Goal: Task Accomplishment & Management: Manage account settings

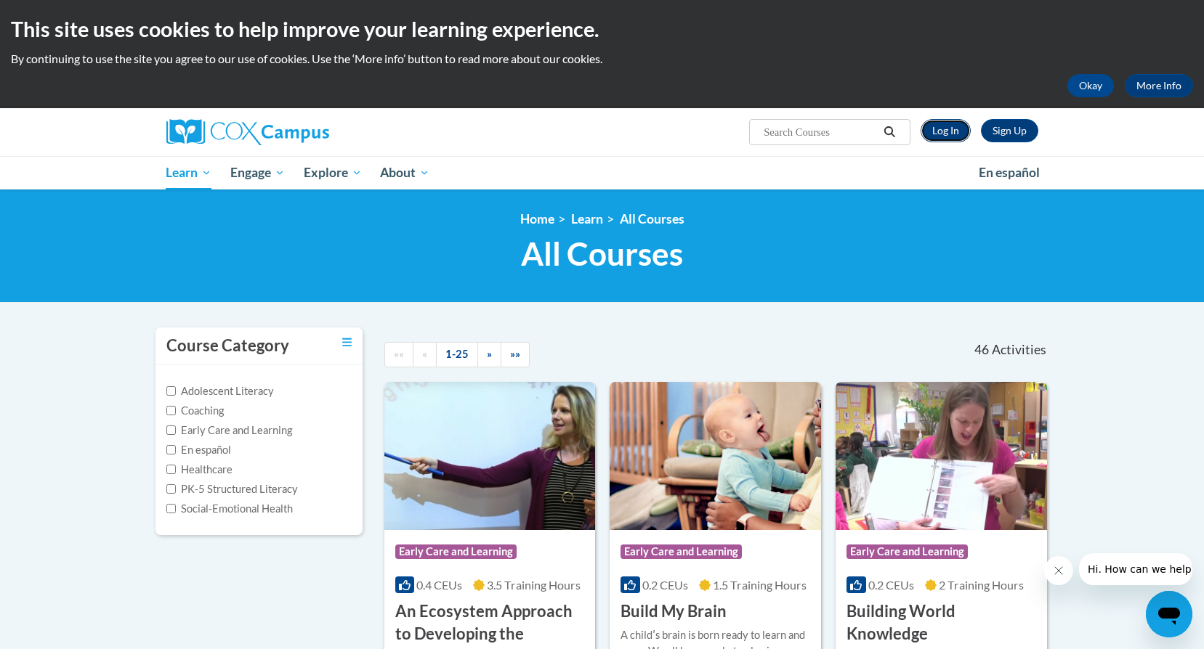
click at [941, 125] on link "Log In" at bounding box center [945, 130] width 50 height 23
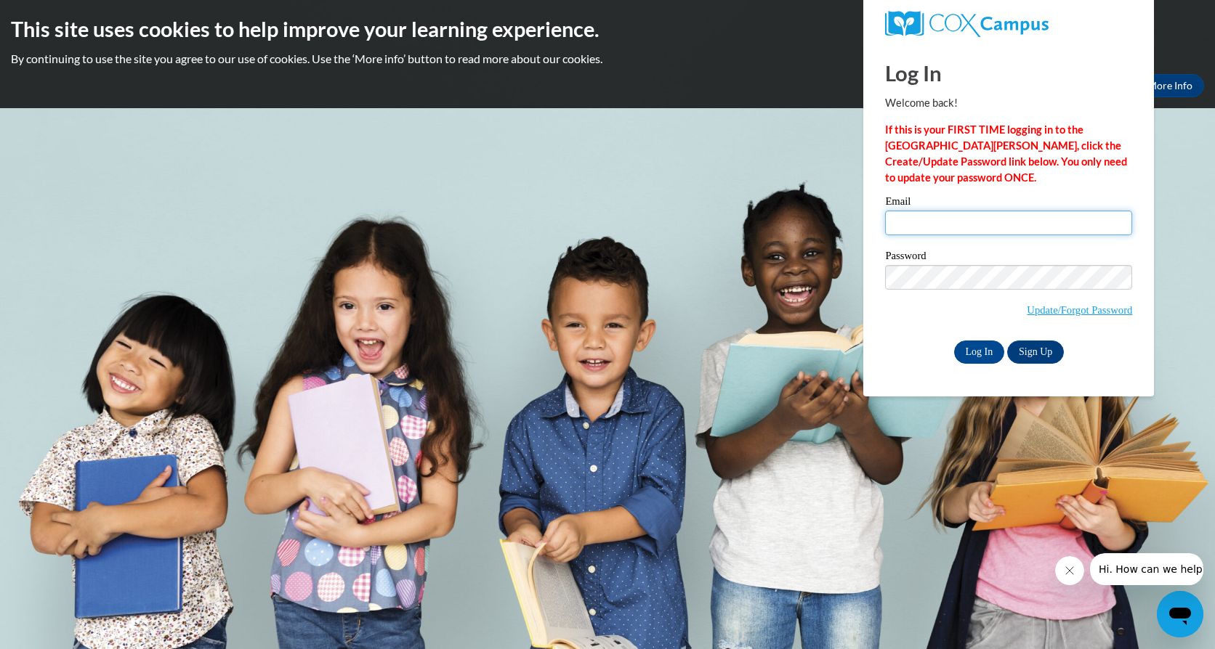
click at [960, 224] on input "Email" at bounding box center [1008, 223] width 247 height 25
type input "Nancy.Cruz@dph.ga.gov"
click at [969, 355] on input "Log In" at bounding box center [979, 352] width 51 height 23
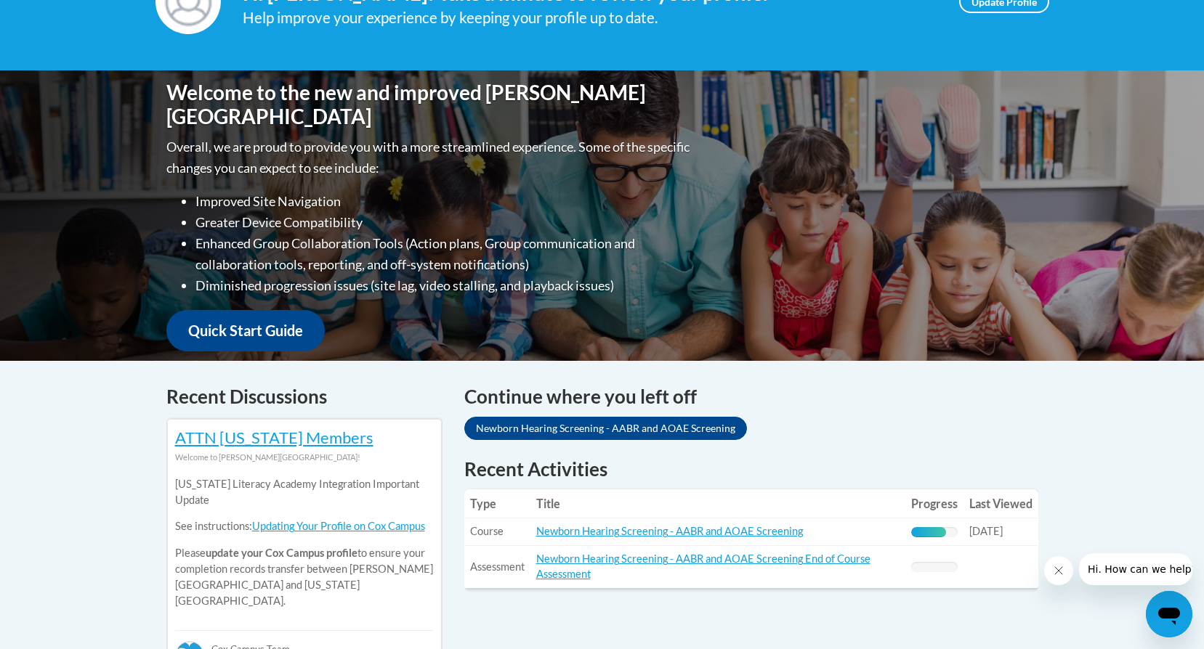
scroll to position [291, 0]
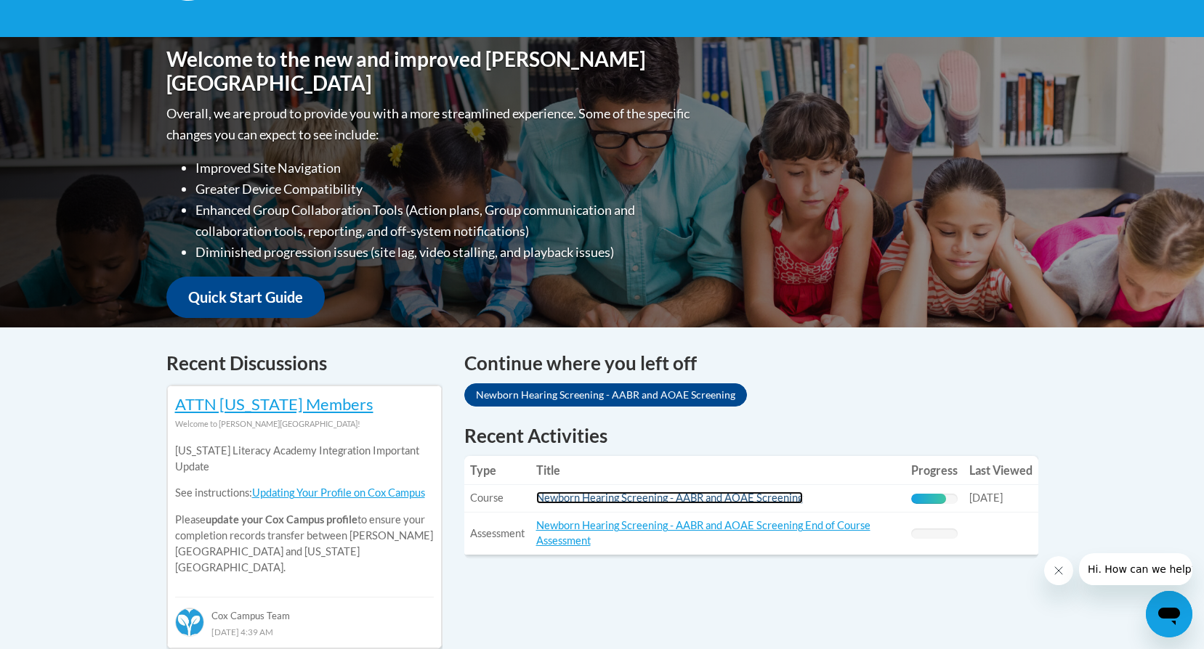
click at [638, 501] on link "Newborn Hearing Screening - AABR and AOAE Screening" at bounding box center [669, 498] width 267 height 12
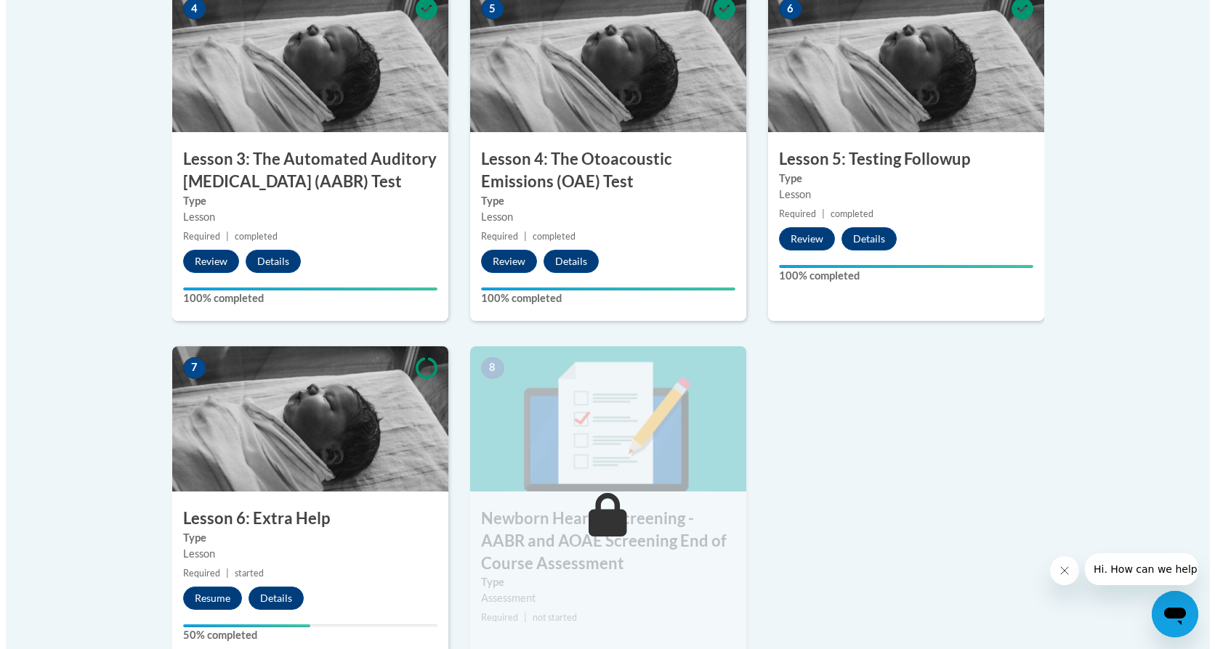
scroll to position [1152, 0]
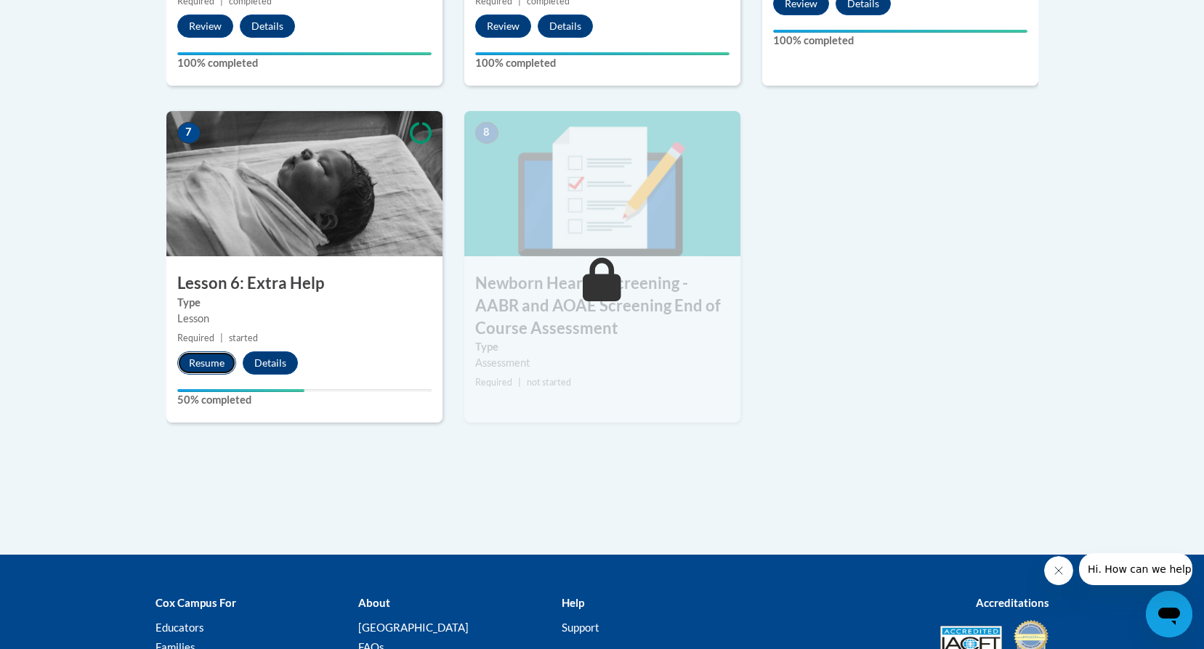
click at [196, 367] on button "Resume" at bounding box center [206, 363] width 59 height 23
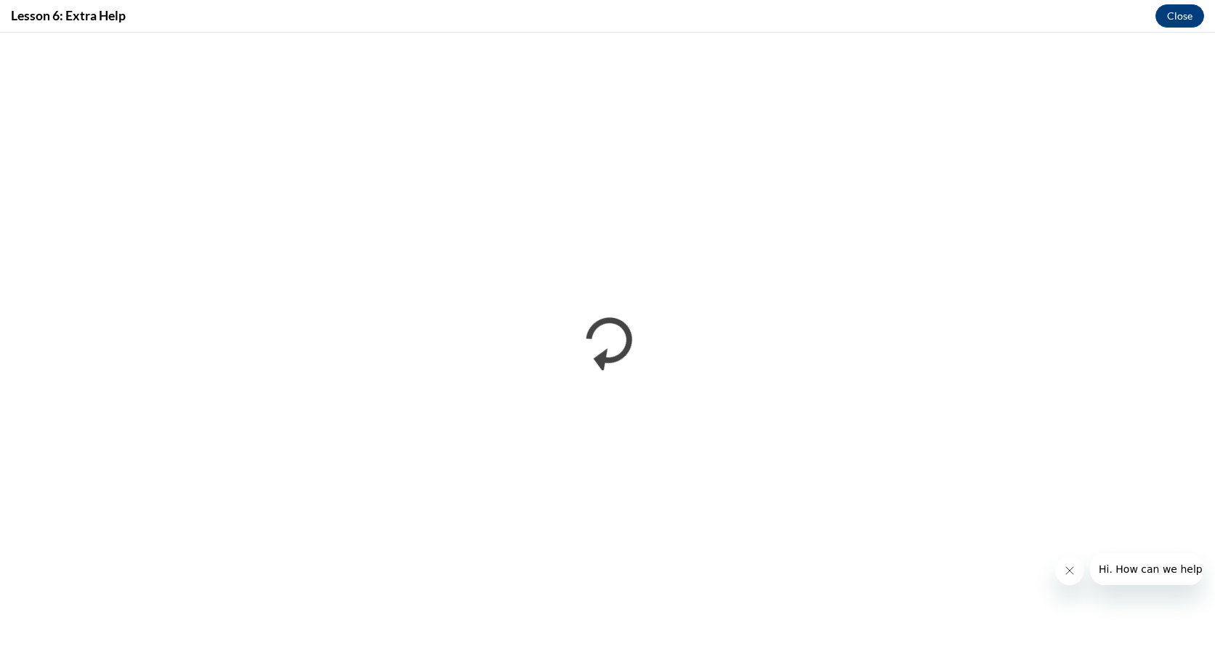
scroll to position [0, 0]
